Goal: Obtain resource: Obtain resource

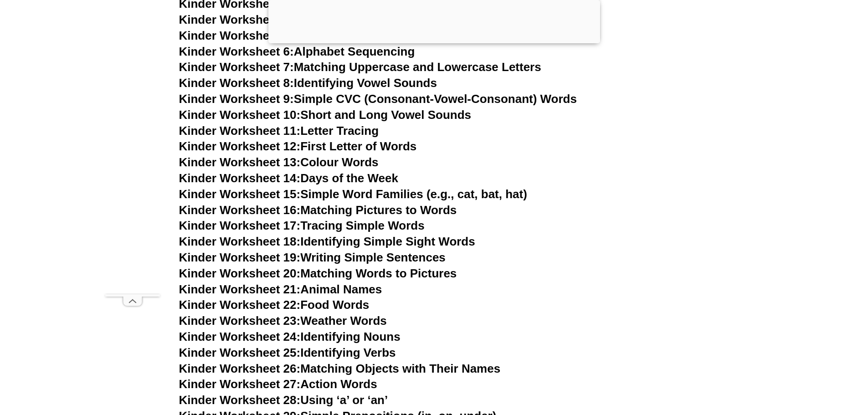
scroll to position [498, 0]
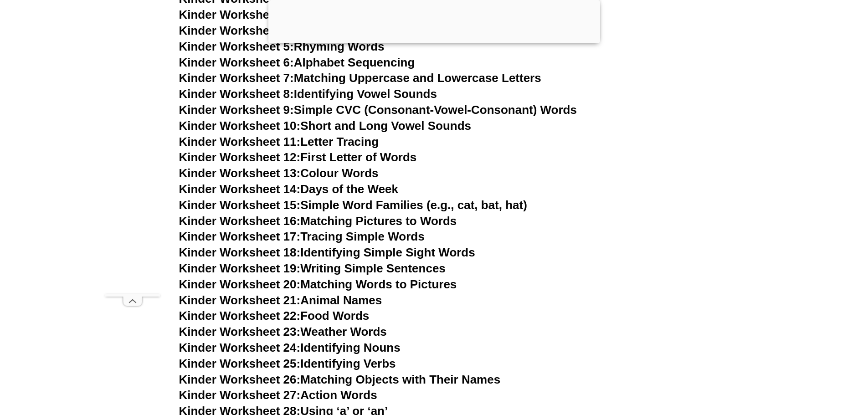
click at [344, 317] on link "Kinder Worksheet 22: Food Words" at bounding box center [274, 316] width 190 height 14
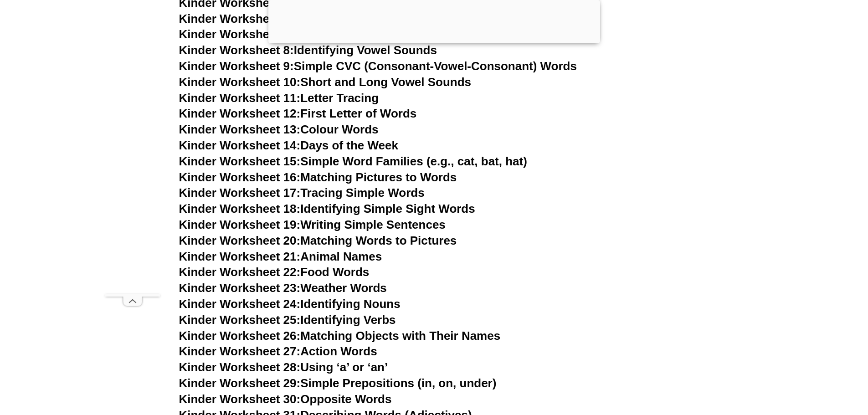
scroll to position [635, 0]
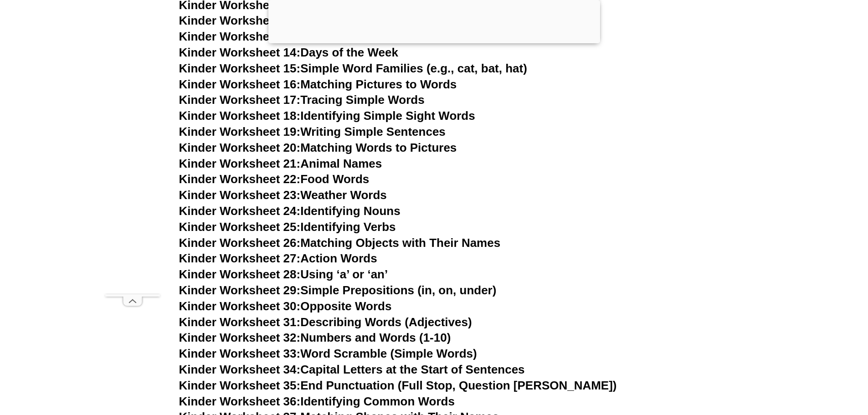
click at [355, 197] on link "Kinder Worksheet 23: Weather Words" at bounding box center [283, 195] width 208 height 14
click at [378, 212] on link "Kinder Worksheet 24: Identifying Nouns" at bounding box center [289, 211] width 221 height 14
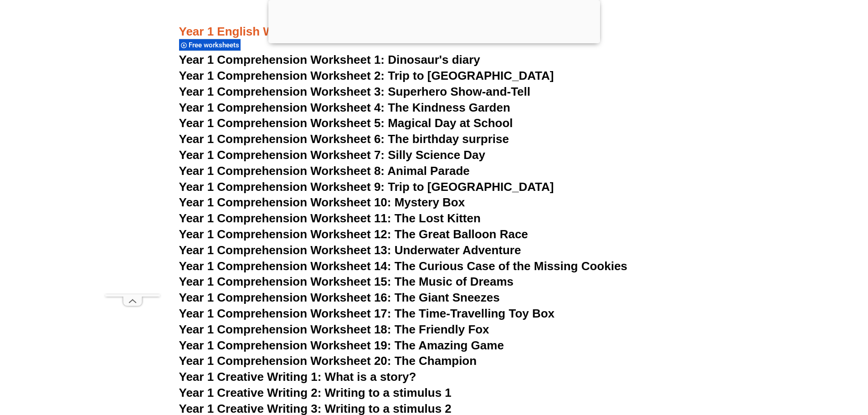
scroll to position [1136, 0]
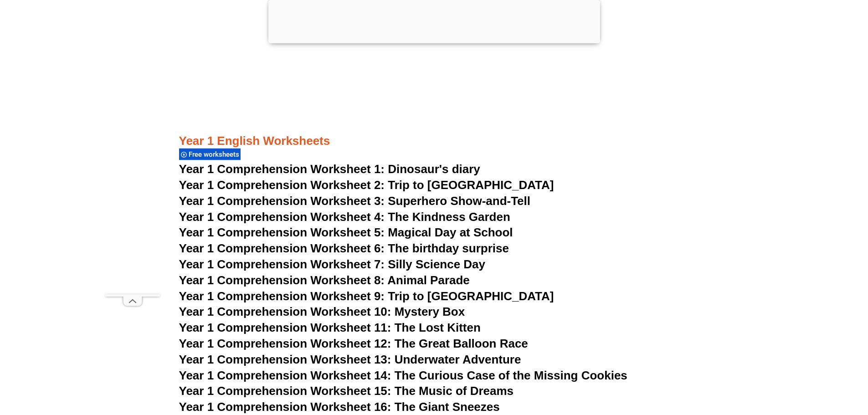
click at [393, 171] on span "Year 1 Comprehension Worksheet 1: Dinosaur's diary" at bounding box center [329, 169] width 301 height 14
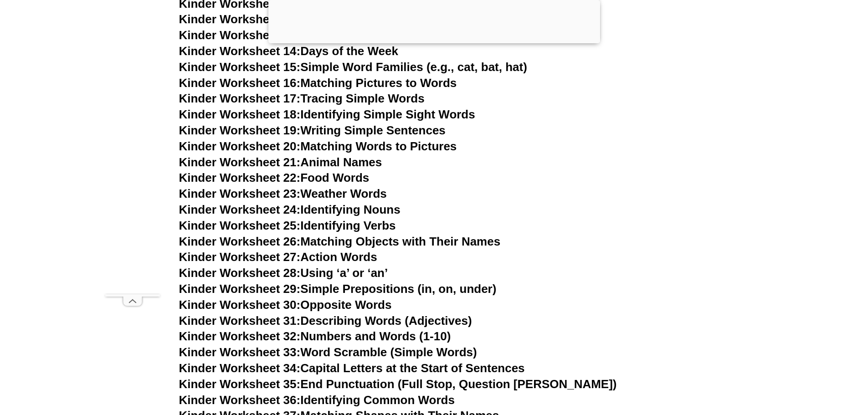
scroll to position [635, 0]
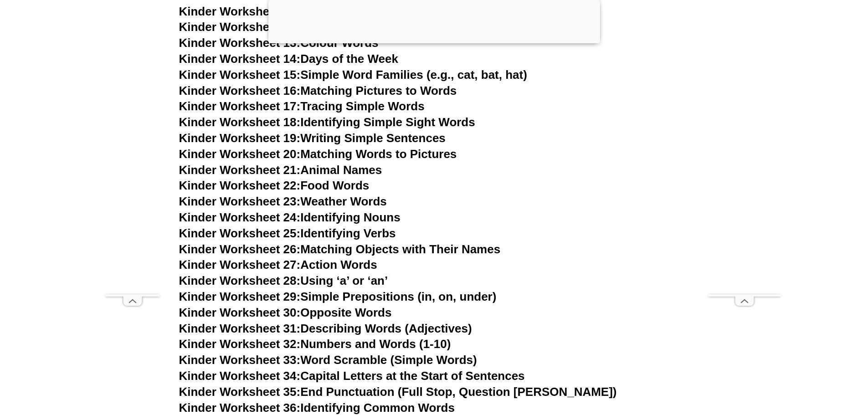
click at [374, 217] on link "Kinder Worksheet 24: Identifying Nouns" at bounding box center [289, 218] width 221 height 14
click at [363, 234] on link "Kinder Worksheet 25: Identifying Verbs" at bounding box center [287, 233] width 217 height 14
click at [426, 248] on link "Kinder Worksheet 26: Matching Objects with Their Names" at bounding box center [340, 249] width 322 height 14
click at [363, 267] on link "Kinder Worksheet 27: Action Words" at bounding box center [278, 265] width 198 height 14
click at [367, 278] on link "Kinder Worksheet 28: Using ‘a’ or ‘an’" at bounding box center [283, 281] width 209 height 14
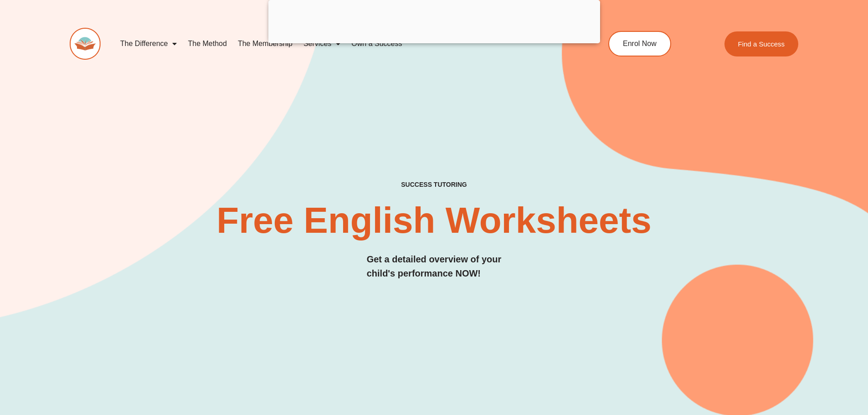
scroll to position [0, 0]
